Goal: Task Accomplishment & Management: Complete application form

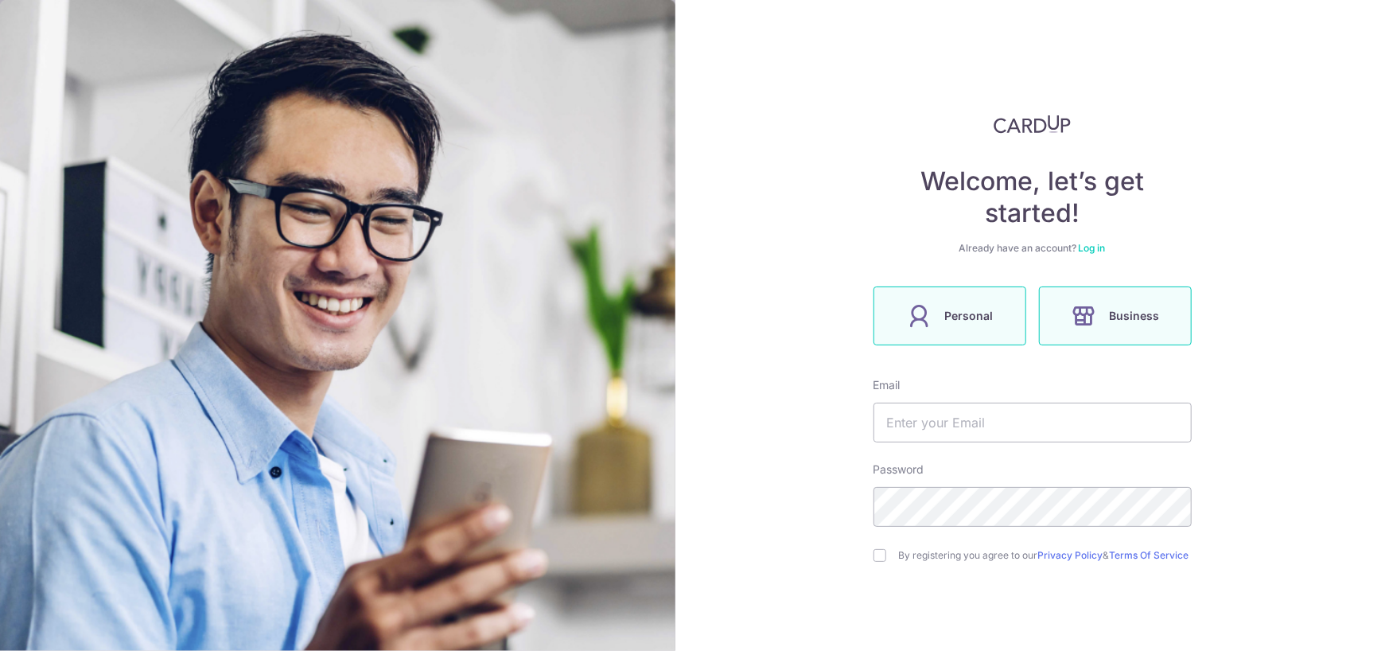
click at [925, 317] on icon at bounding box center [918, 315] width 25 height 25
click at [962, 419] on input "text" at bounding box center [1032, 423] width 318 height 40
type input "[PERSON_NAME][EMAIL_ADDRESS][DOMAIN_NAME]"
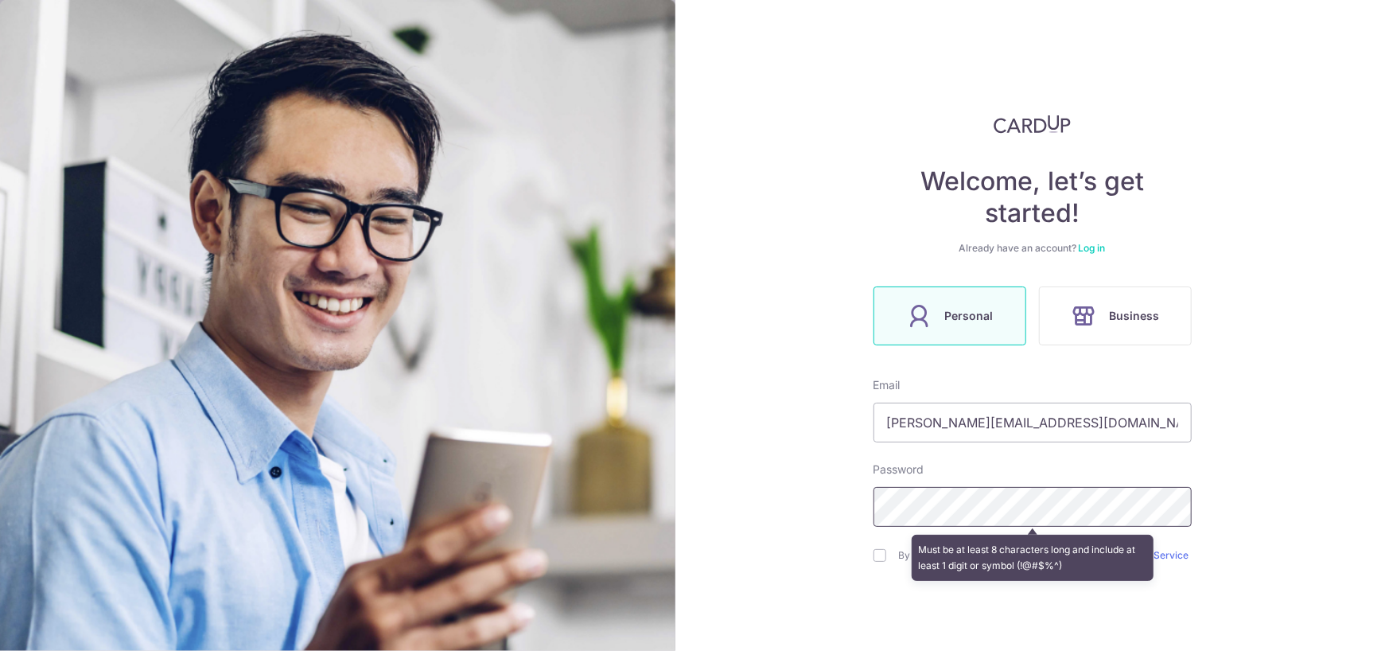
click at [744, 531] on div "Welcome, let’s get started! Already have an account? Log in Personal Business E…" at bounding box center [1032, 325] width 714 height 651
click at [817, 489] on div "Welcome, let’s get started! Already have an account? Log in Personal Business E…" at bounding box center [1032, 325] width 714 height 651
click at [838, 509] on div "Welcome, let’s get started! Already have an account? Log in Personal Business E…" at bounding box center [1032, 325] width 714 height 651
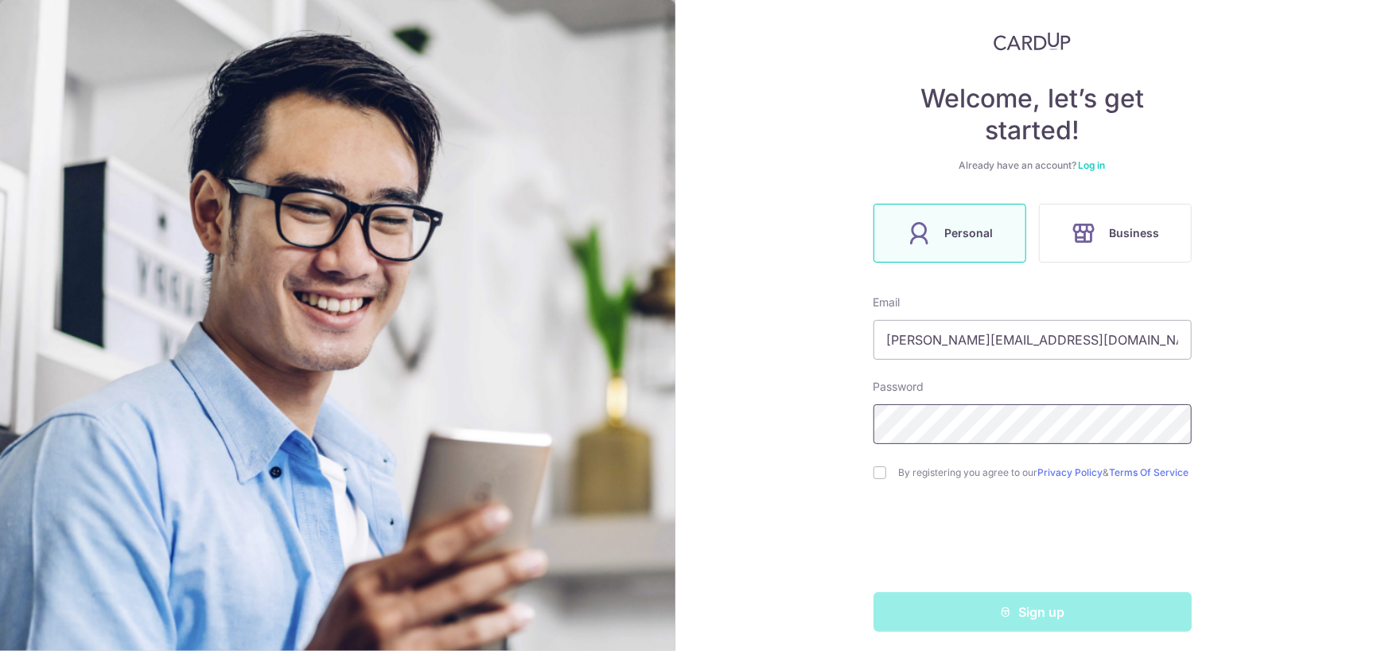
scroll to position [95, 0]
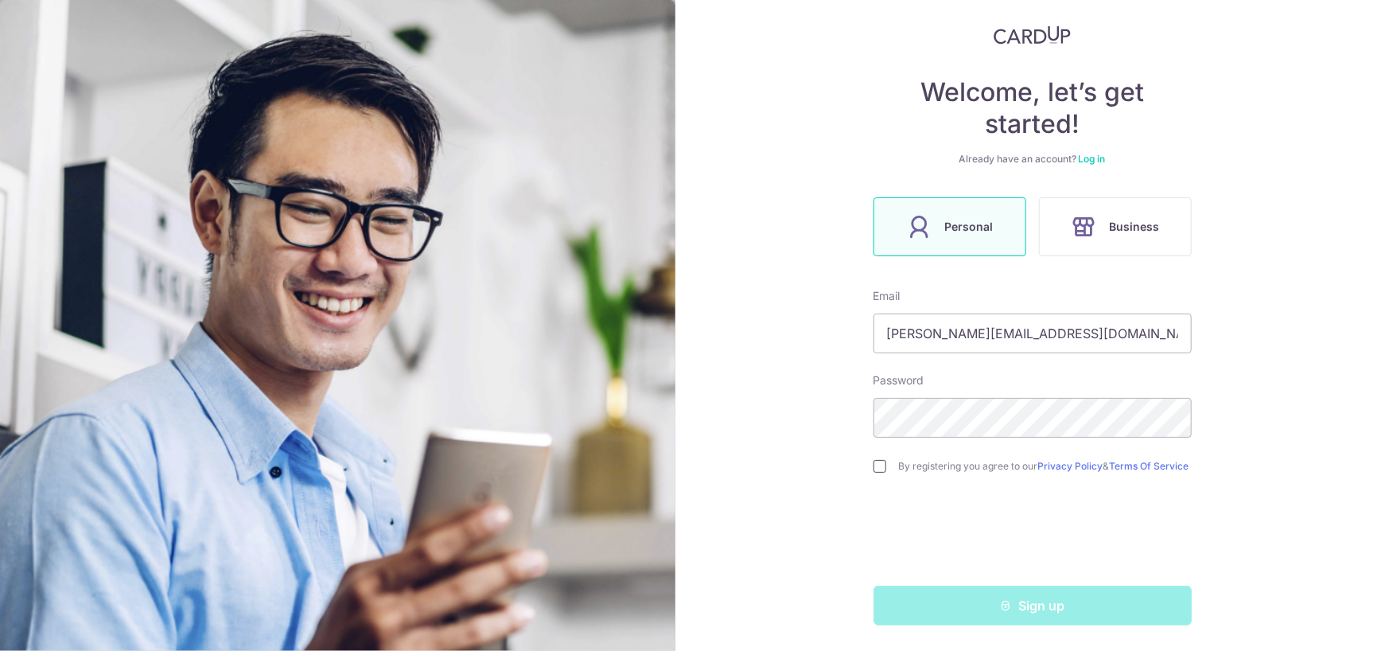
click at [880, 465] on input "checkbox" at bounding box center [879, 466] width 13 height 13
checkbox input "true"
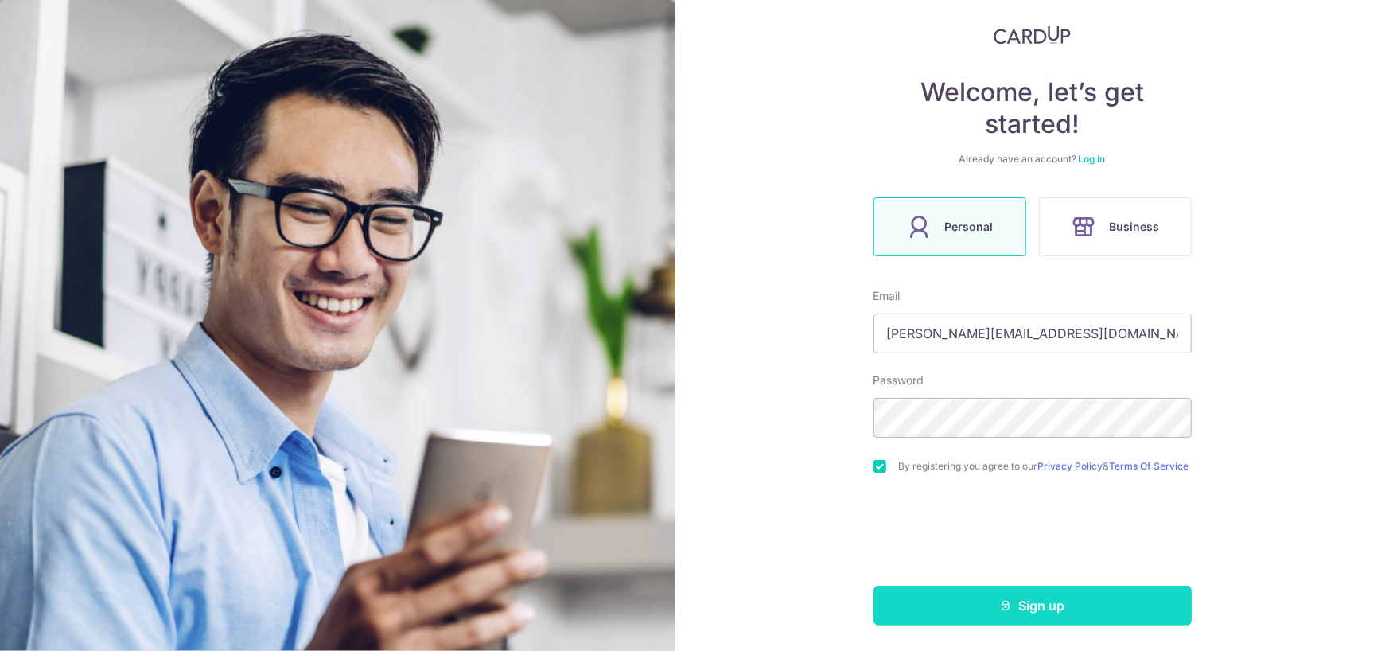
click at [990, 614] on button "Sign up" at bounding box center [1032, 606] width 318 height 40
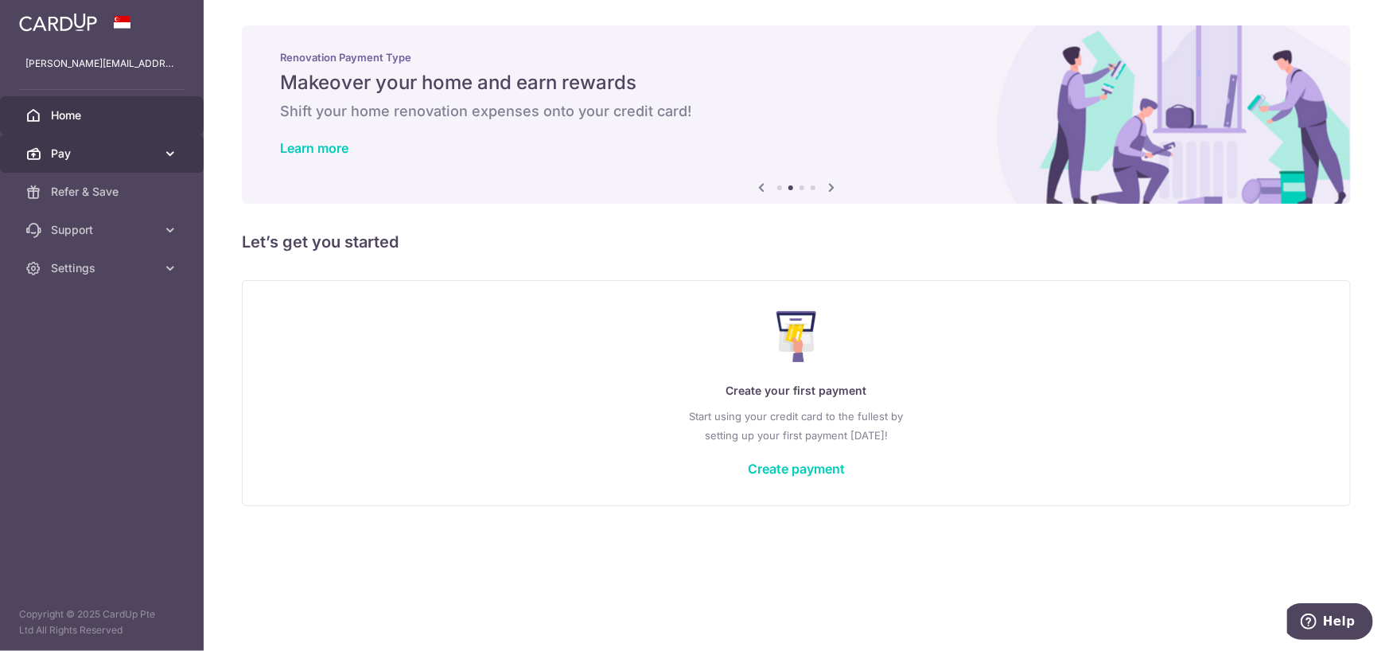
click at [110, 146] on span "Pay" at bounding box center [103, 154] width 105 height 16
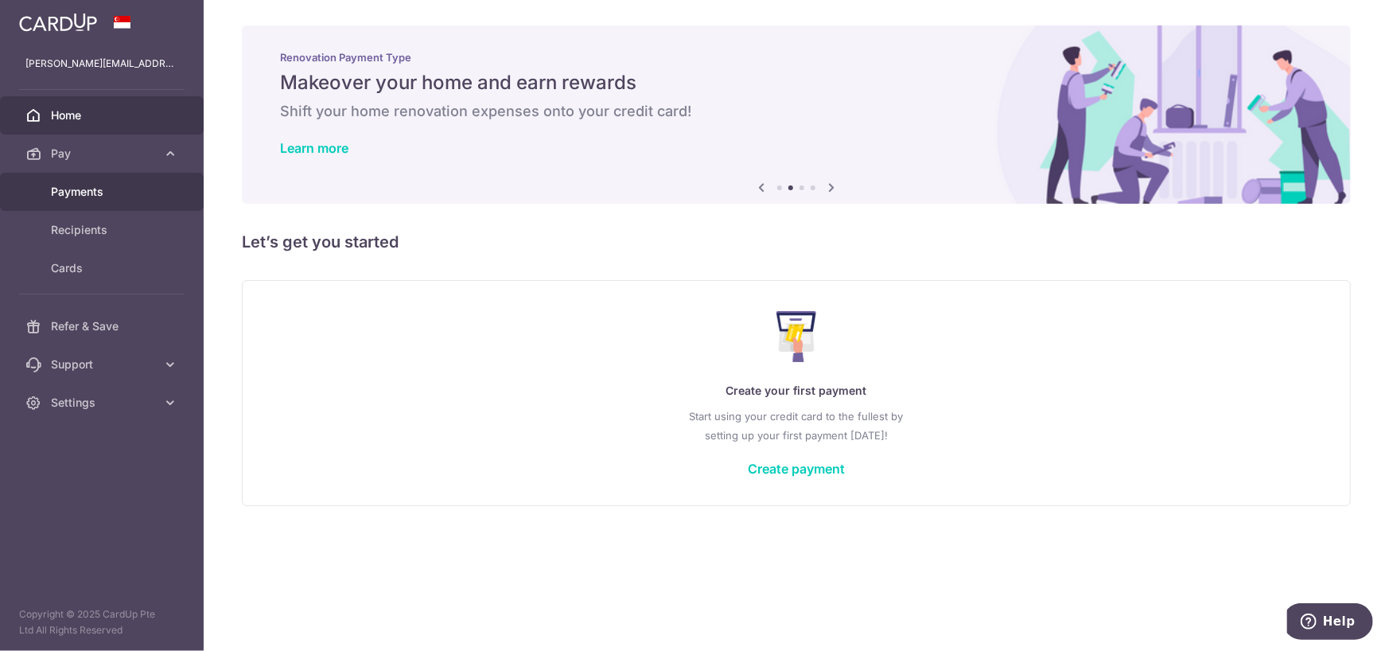
click at [100, 182] on link "Payments" at bounding box center [102, 192] width 204 height 38
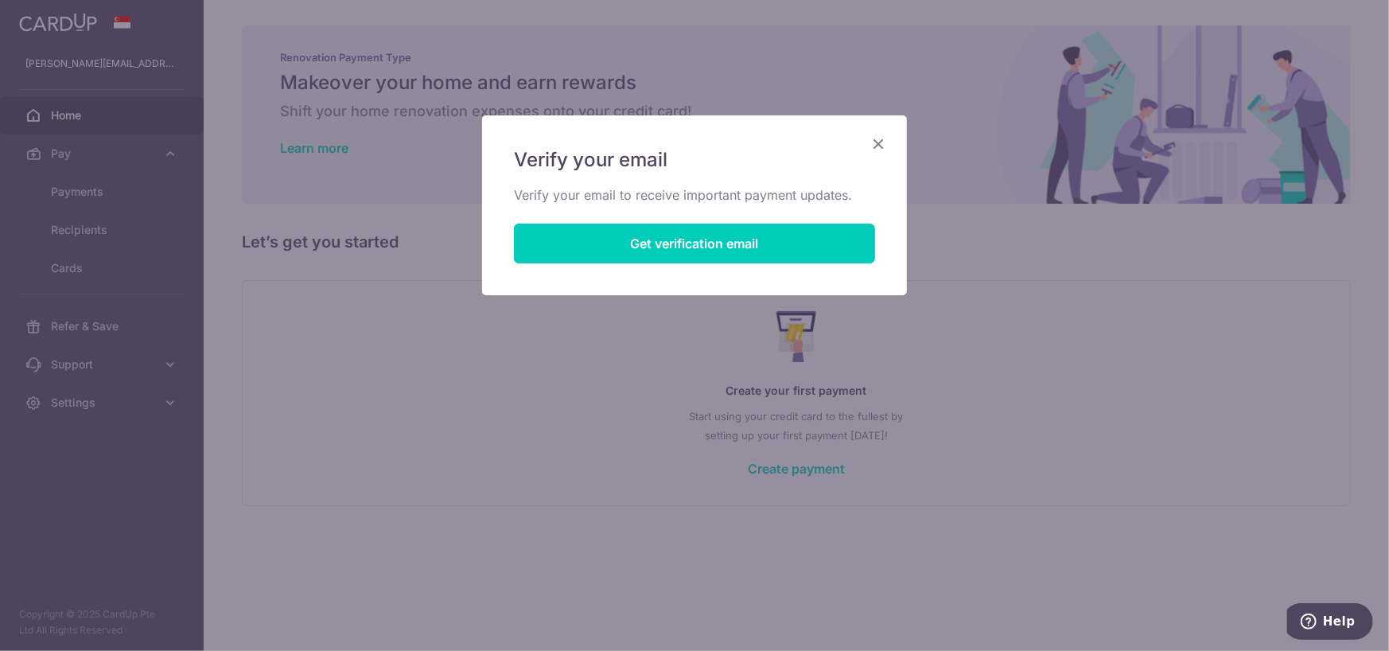
click at [873, 150] on icon "Close" at bounding box center [878, 144] width 19 height 20
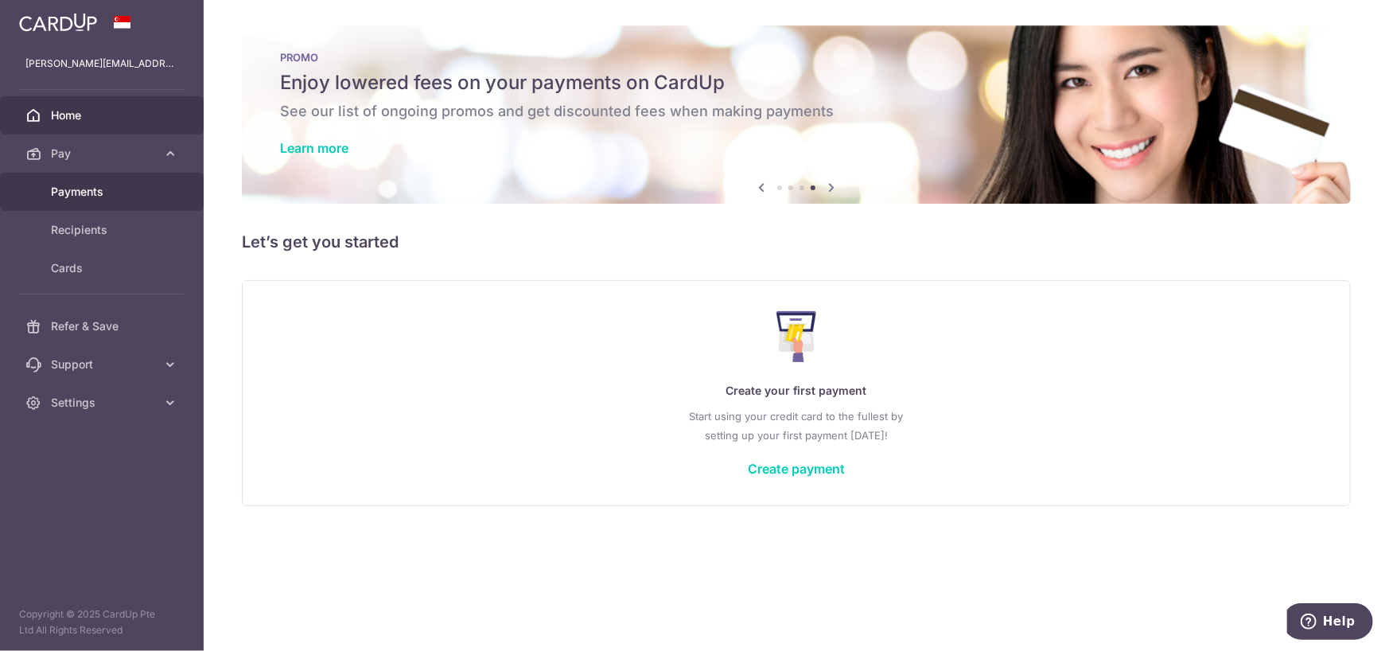
click at [108, 189] on span "Payments" at bounding box center [103, 192] width 105 height 16
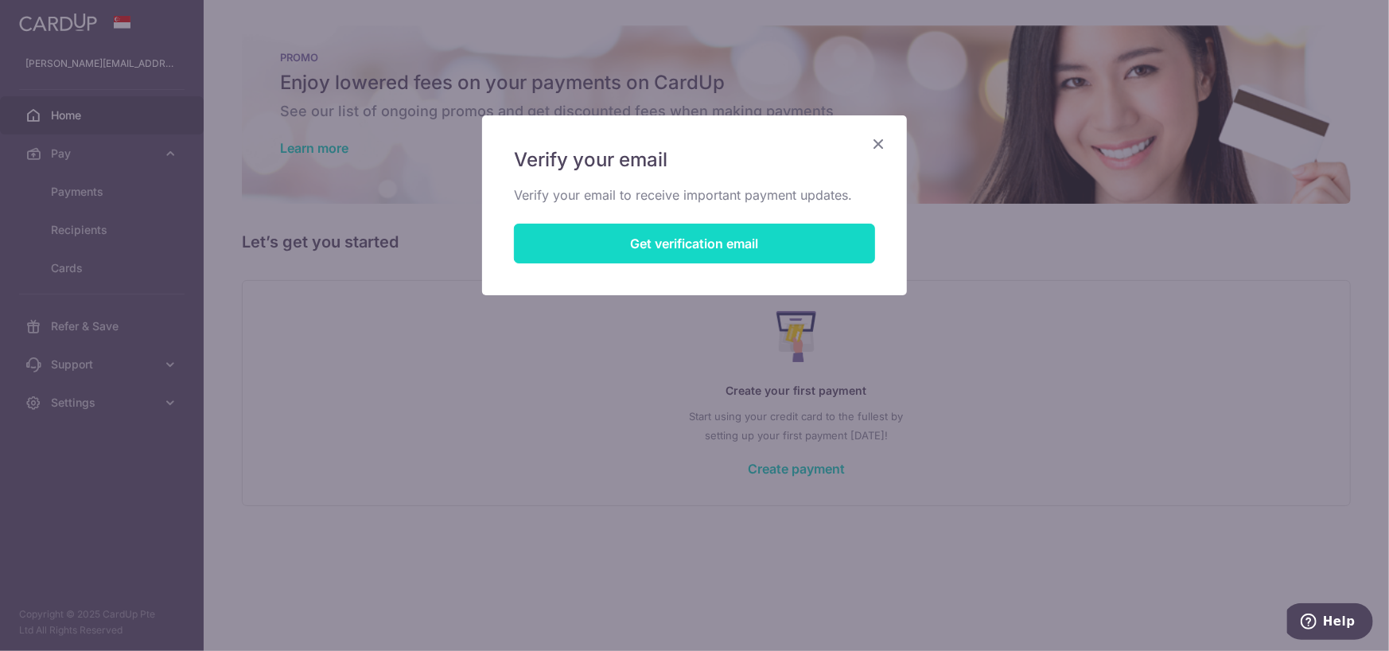
click at [687, 227] on button "Get verification email" at bounding box center [694, 244] width 361 height 40
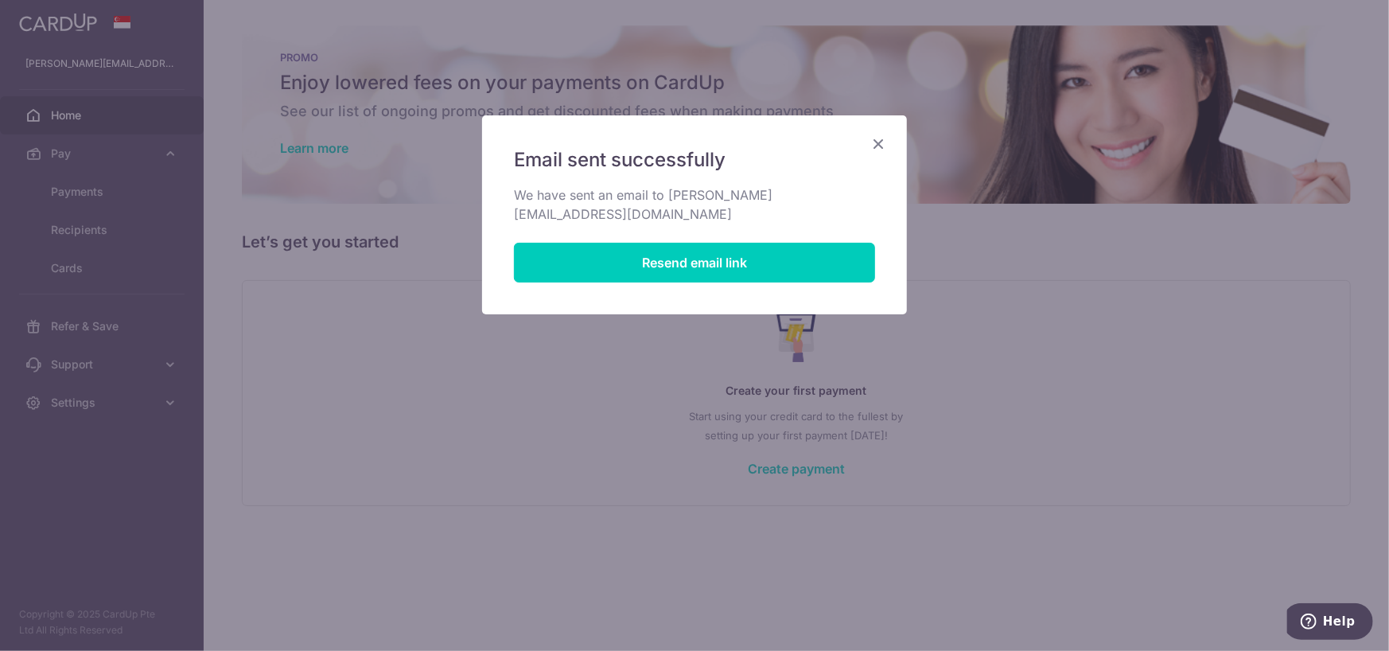
click at [383, 183] on div "Email sent successfully We have sent an email to jeron.teo.425@gmail.com Resend…" at bounding box center [694, 325] width 1389 height 651
click at [869, 142] on icon "Close" at bounding box center [878, 144] width 19 height 20
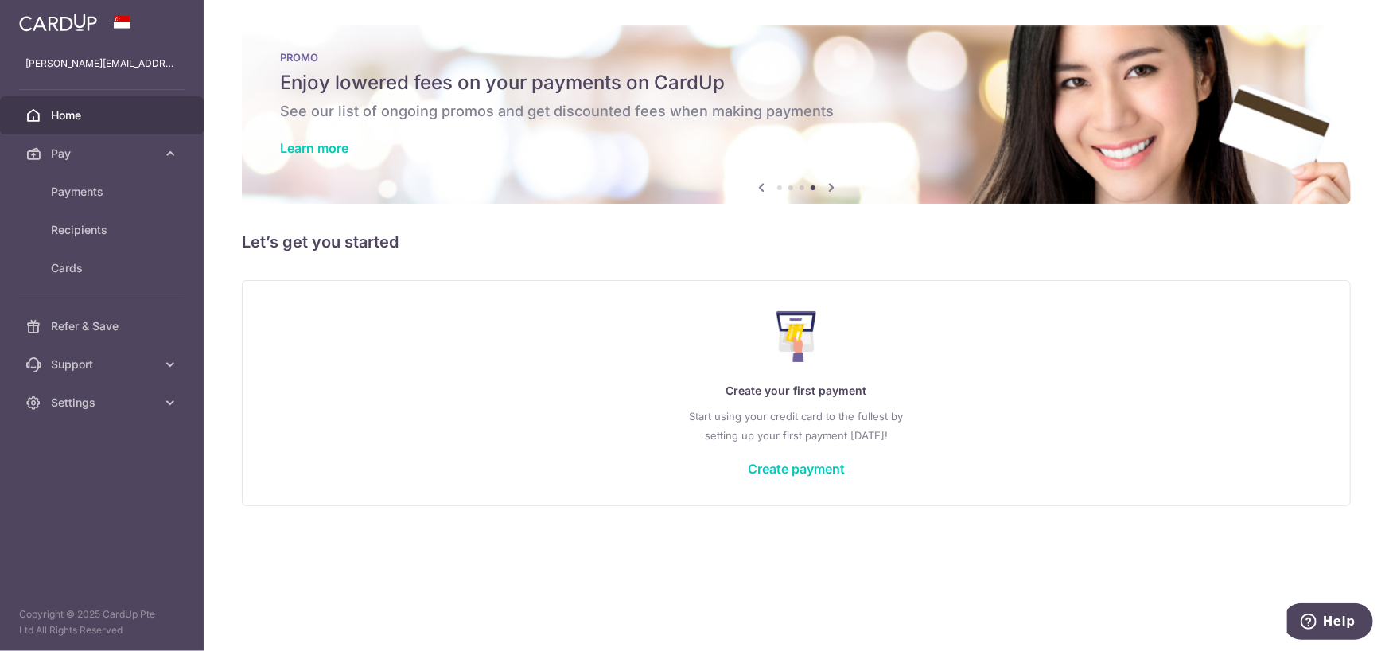
click at [761, 185] on icon at bounding box center [761, 187] width 19 height 20
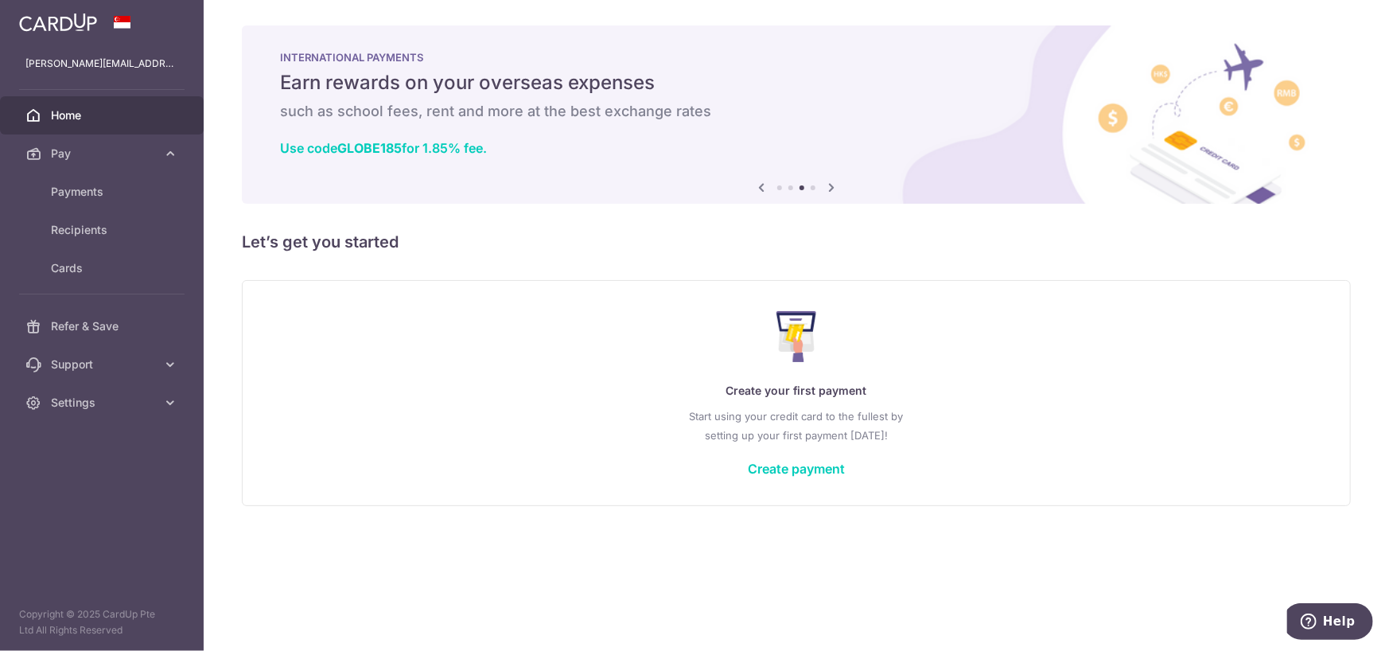
click at [761, 185] on icon at bounding box center [761, 187] width 19 height 20
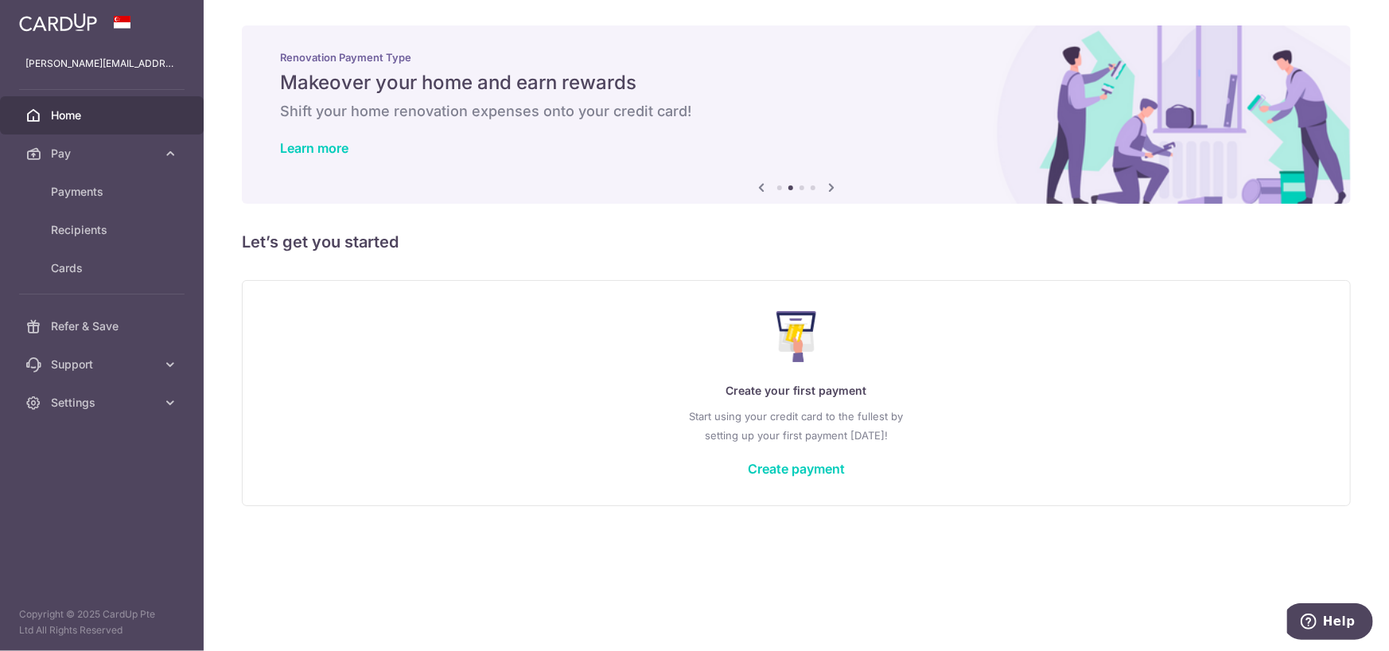
click at [761, 185] on icon at bounding box center [761, 187] width 19 height 20
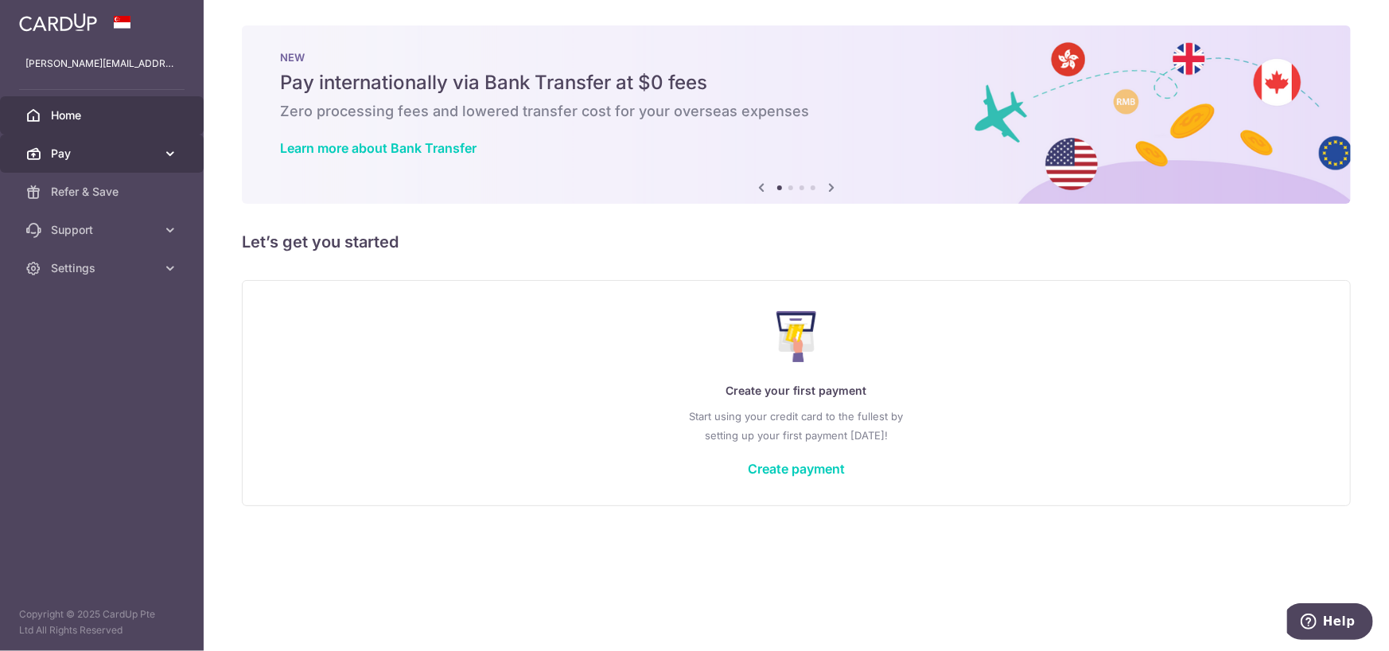
click at [107, 142] on link "Pay" at bounding box center [102, 153] width 204 height 38
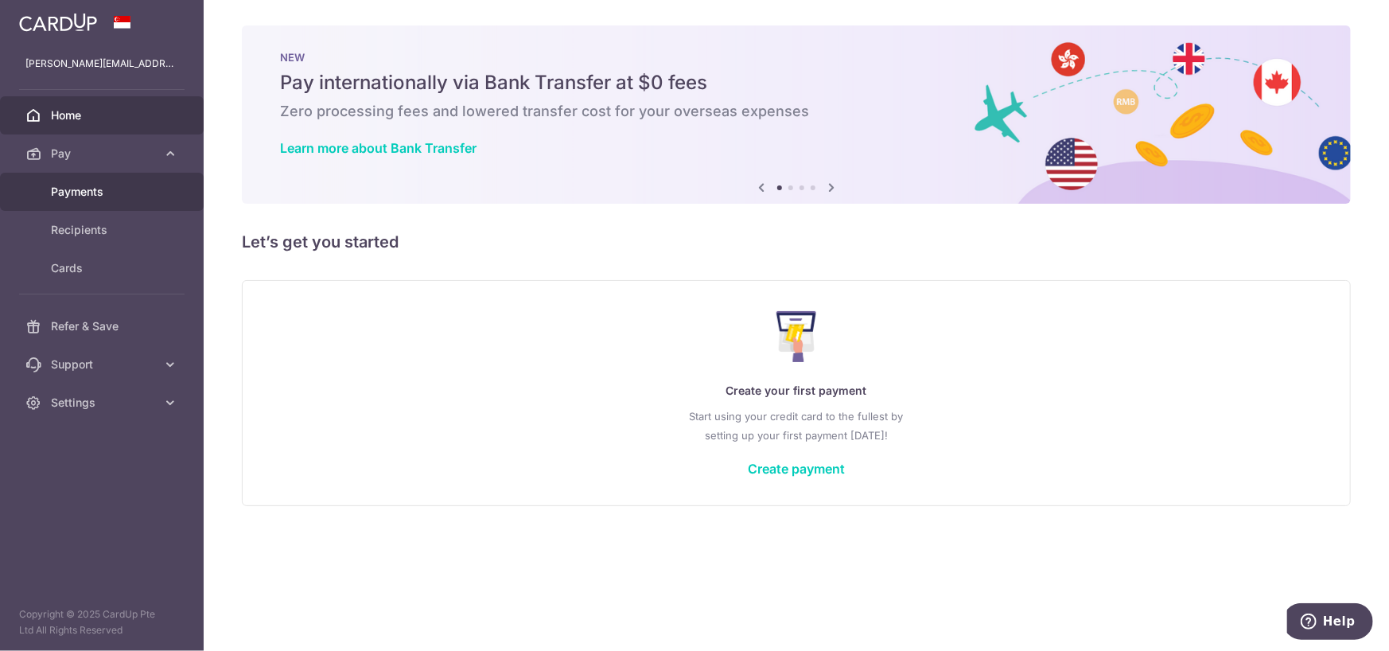
click at [104, 189] on span "Payments" at bounding box center [103, 192] width 105 height 16
click at [126, 180] on link "Refer & Save" at bounding box center [102, 192] width 204 height 38
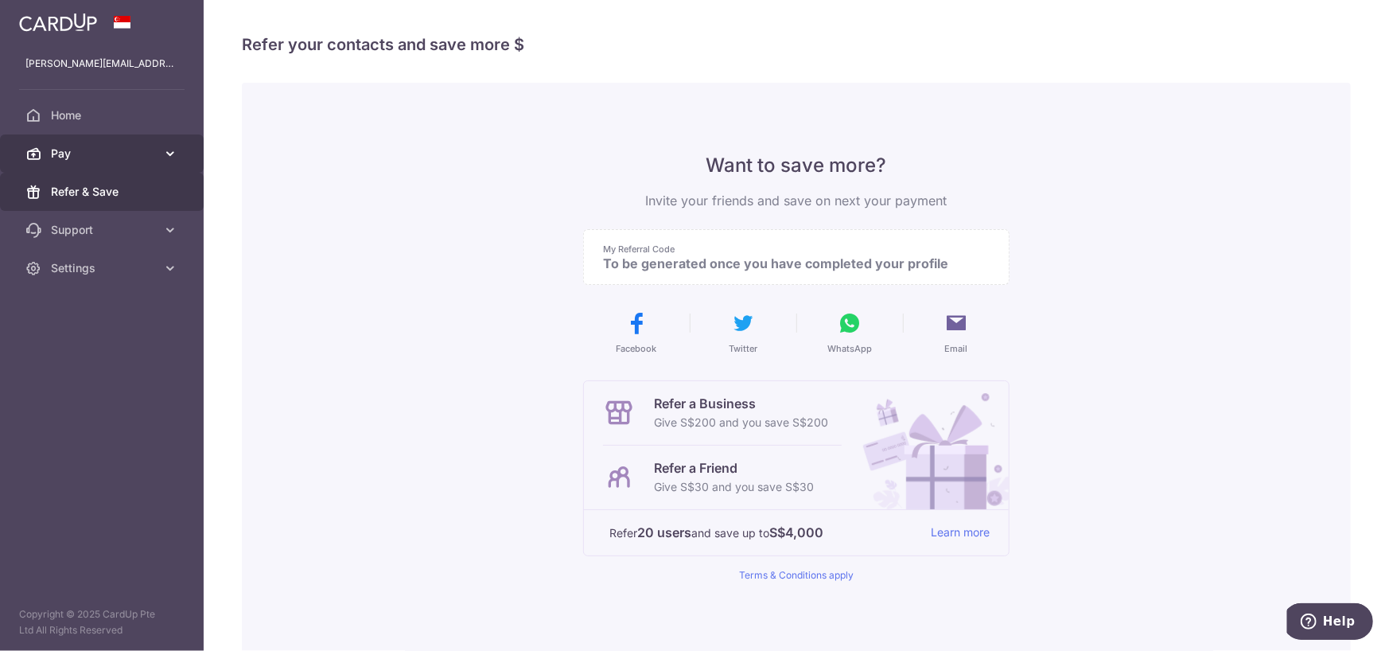
click at [181, 146] on link "Pay" at bounding box center [102, 153] width 204 height 38
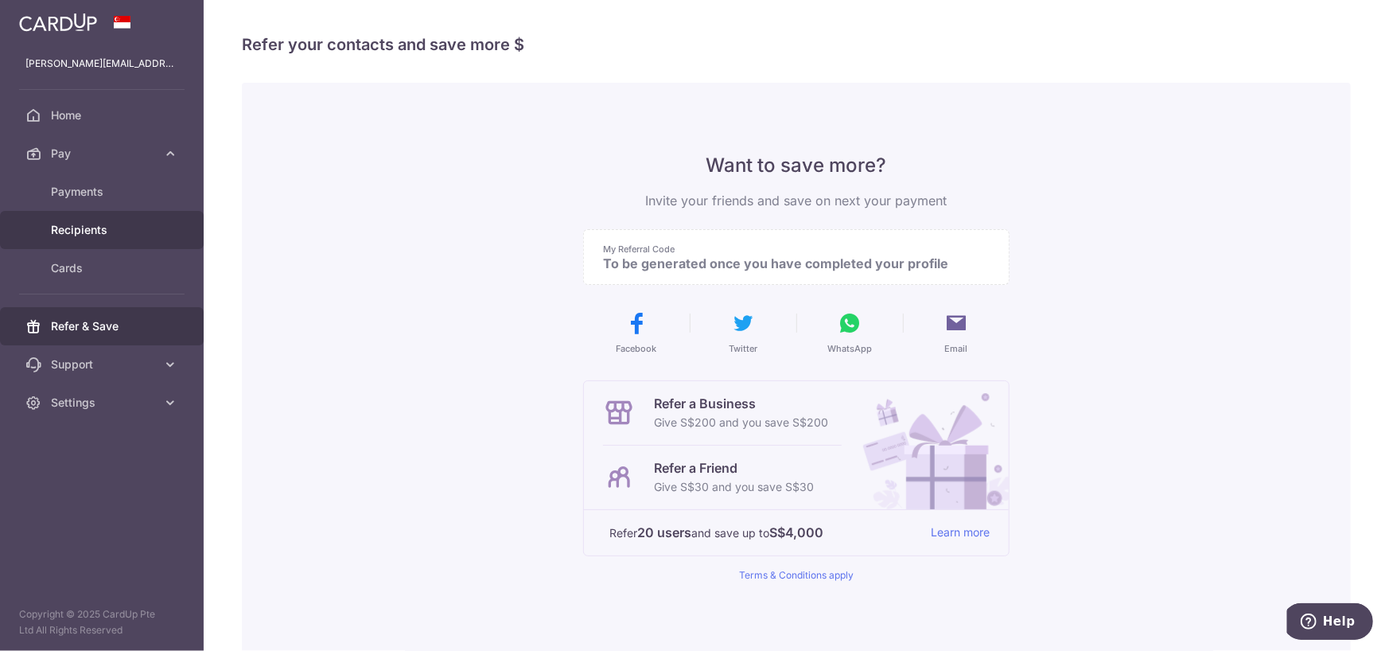
click at [80, 224] on span "Recipients" at bounding box center [103, 230] width 105 height 16
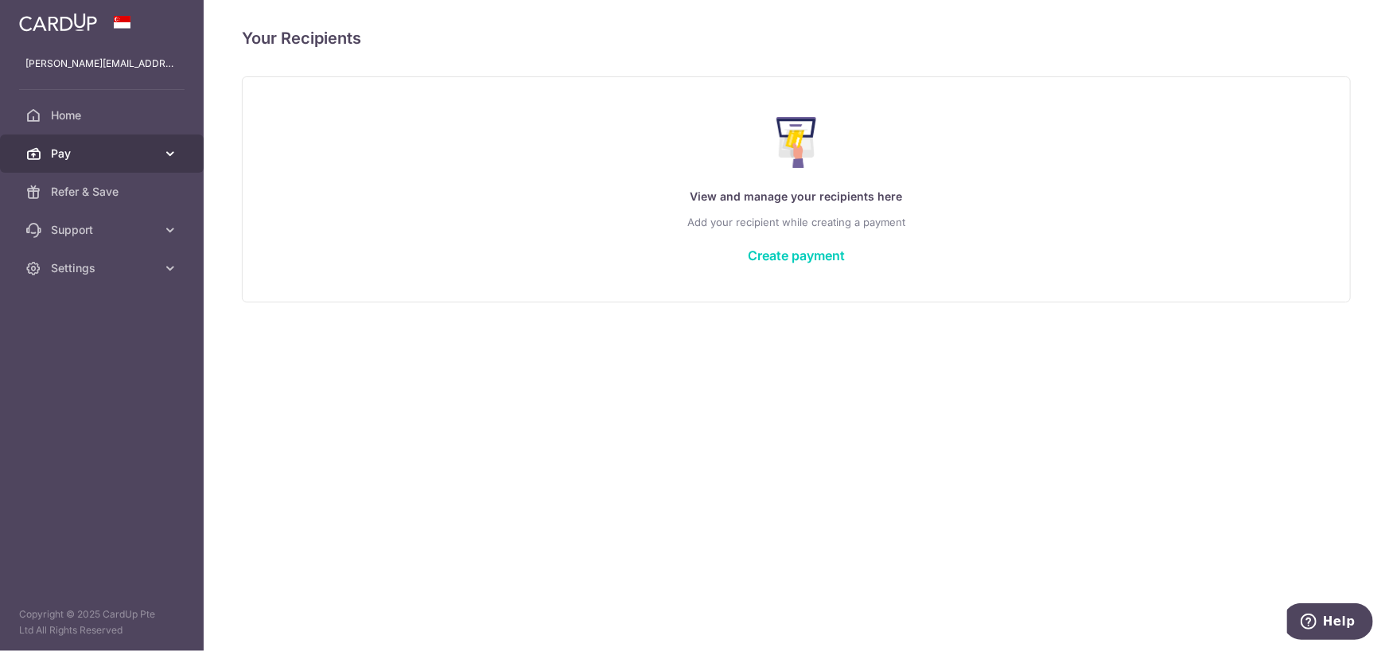
click at [169, 146] on icon at bounding box center [170, 154] width 16 height 16
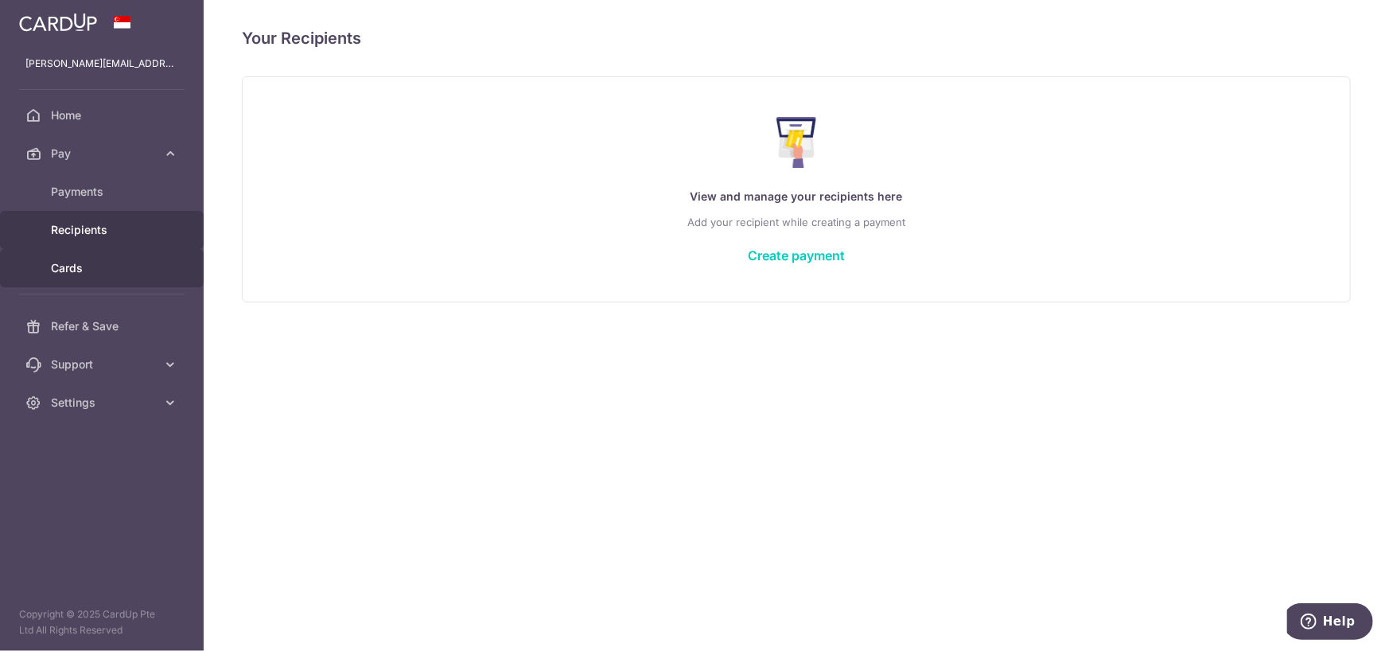
click at [75, 260] on span "Cards" at bounding box center [103, 268] width 105 height 16
